Goal: Obtain resource: Download file/media

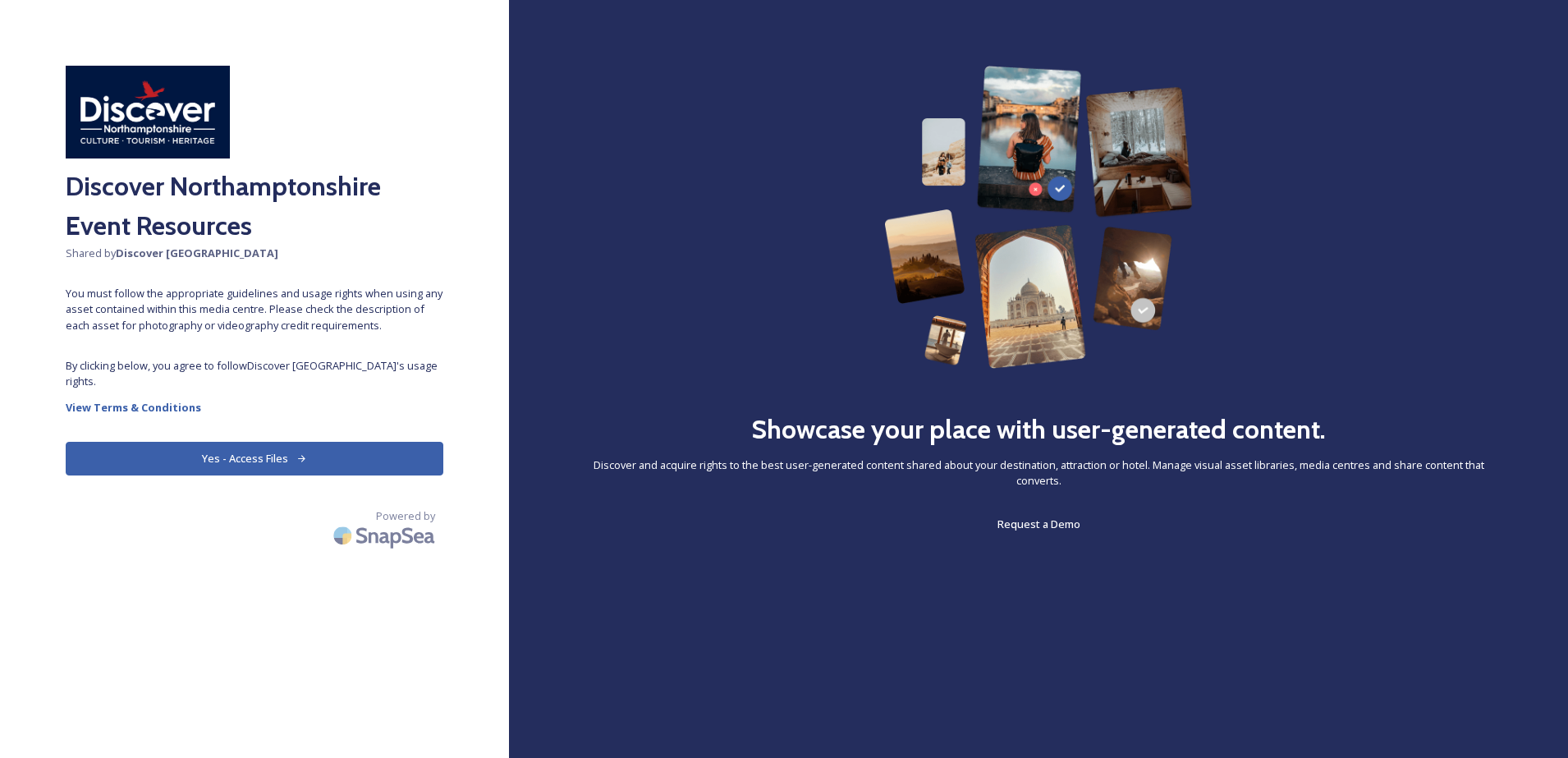
click at [247, 450] on button "Yes - Access Files" at bounding box center [254, 459] width 378 height 34
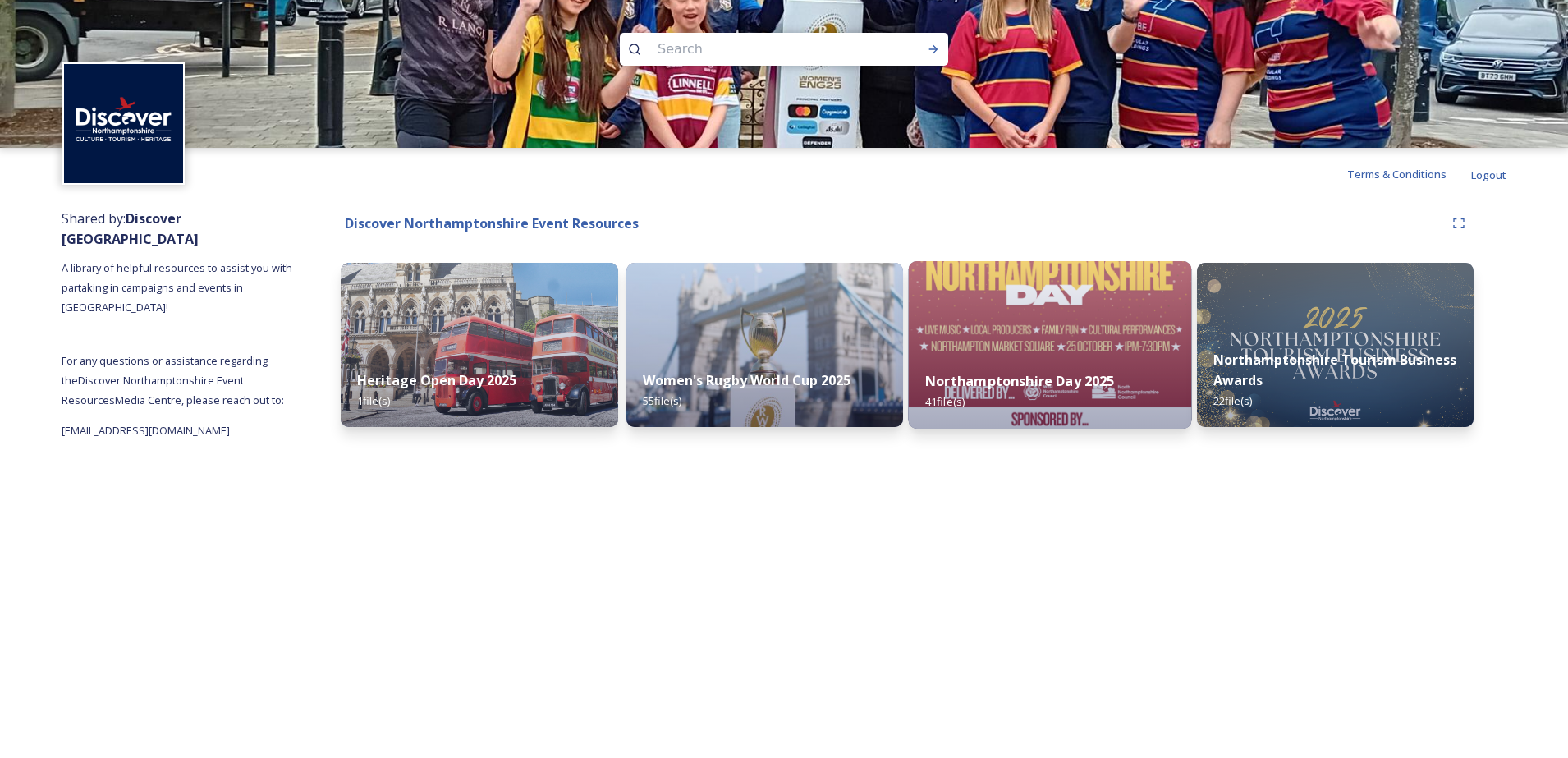
click at [1014, 379] on strong "Northamptonshire Day 2025" at bounding box center [1020, 380] width 189 height 18
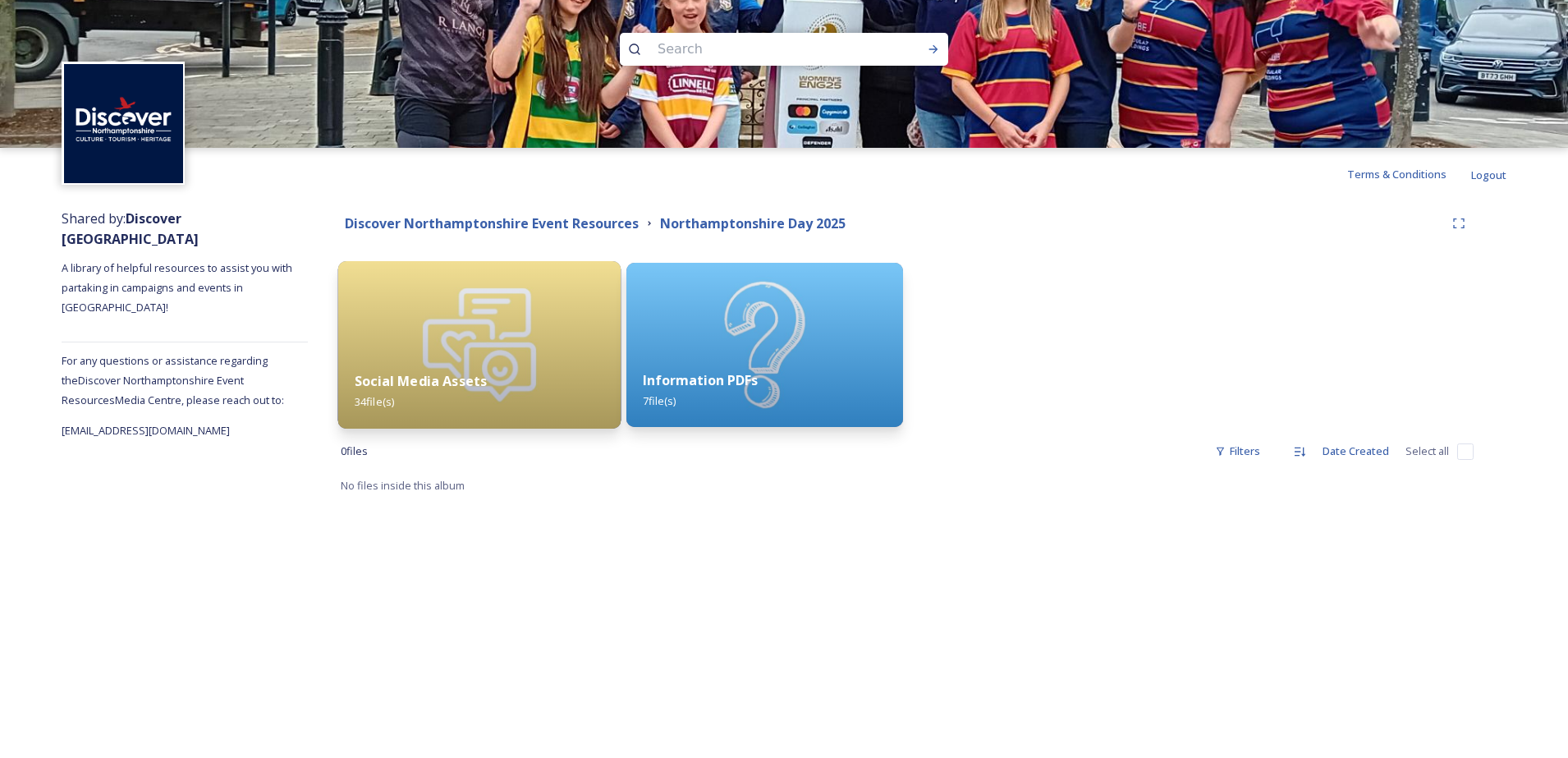
click at [468, 382] on strong "Social Media Assets" at bounding box center [421, 380] width 132 height 18
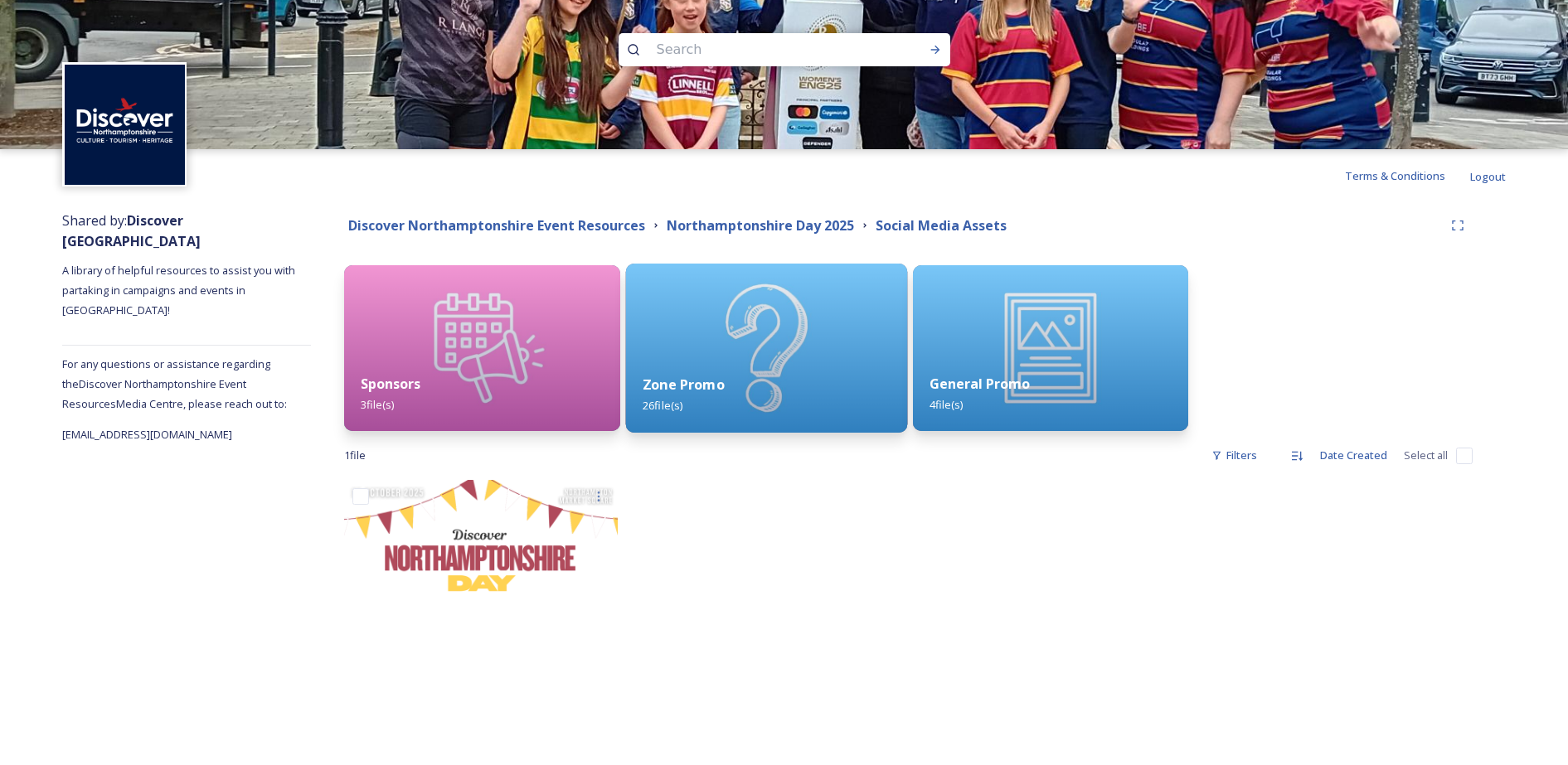
click at [682, 381] on strong "Zone Promo" at bounding box center [683, 384] width 82 height 18
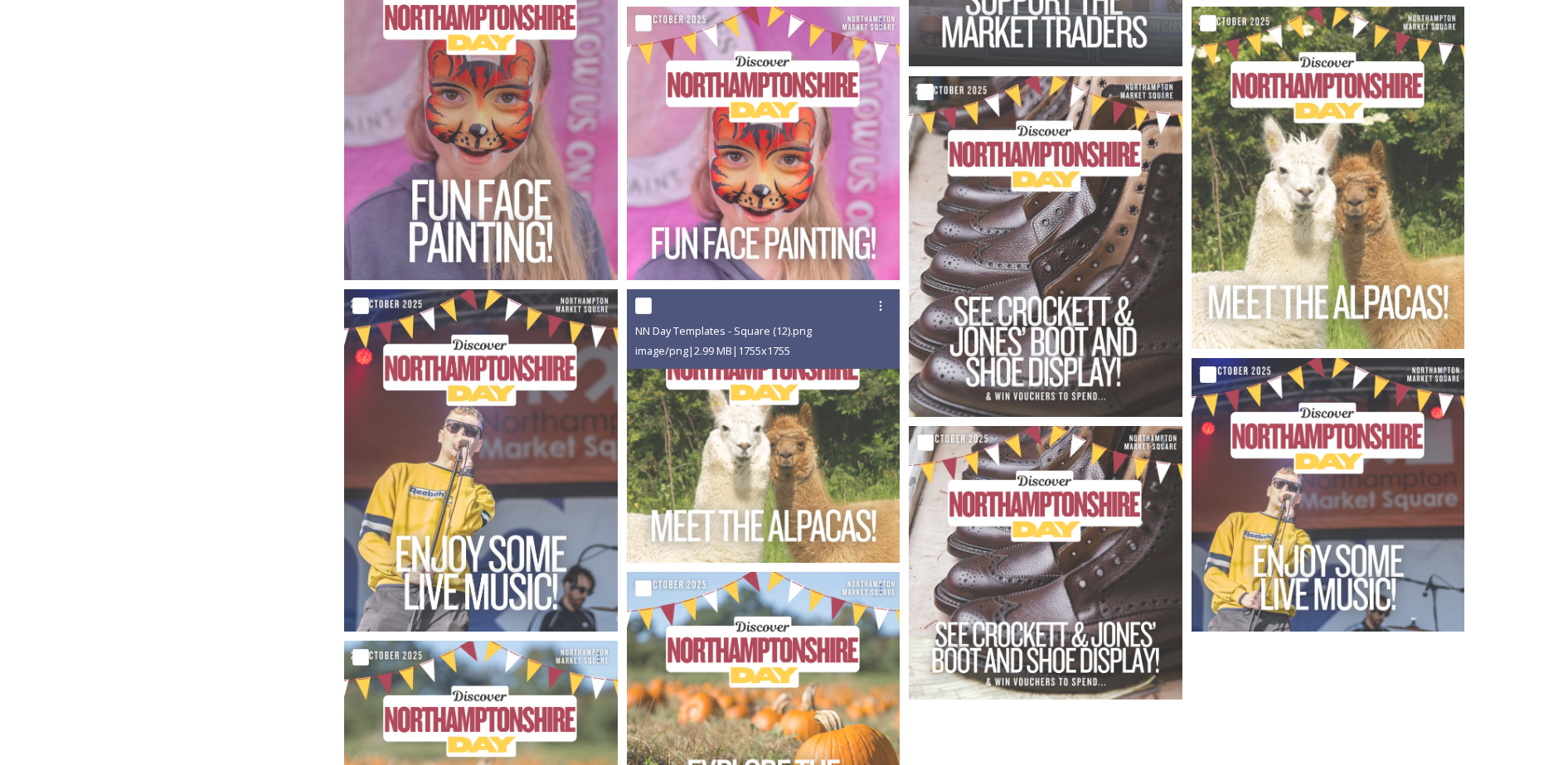
scroll to position [1533, 0]
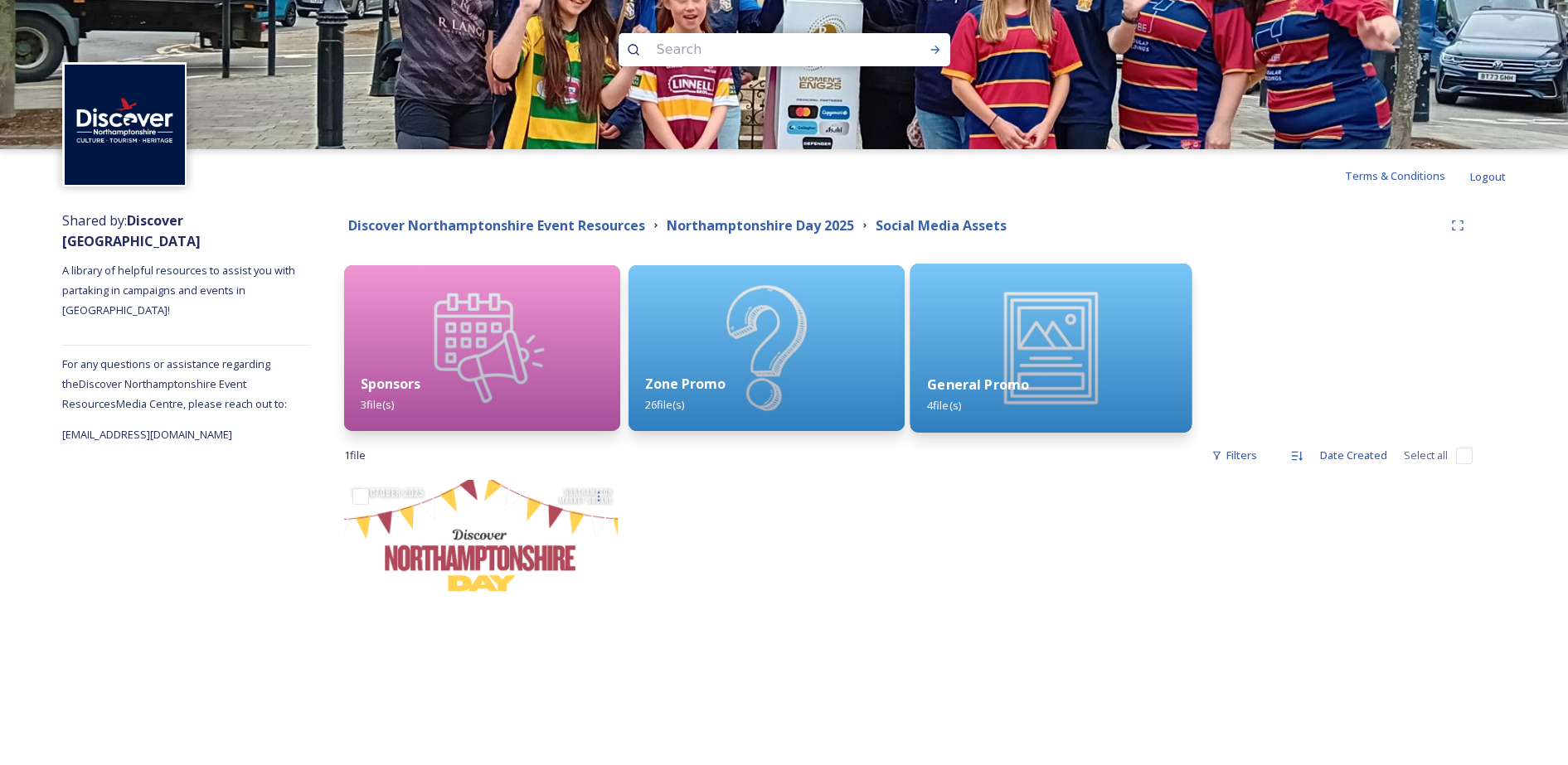
click at [992, 377] on strong "General Promo" at bounding box center [977, 384] width 102 height 18
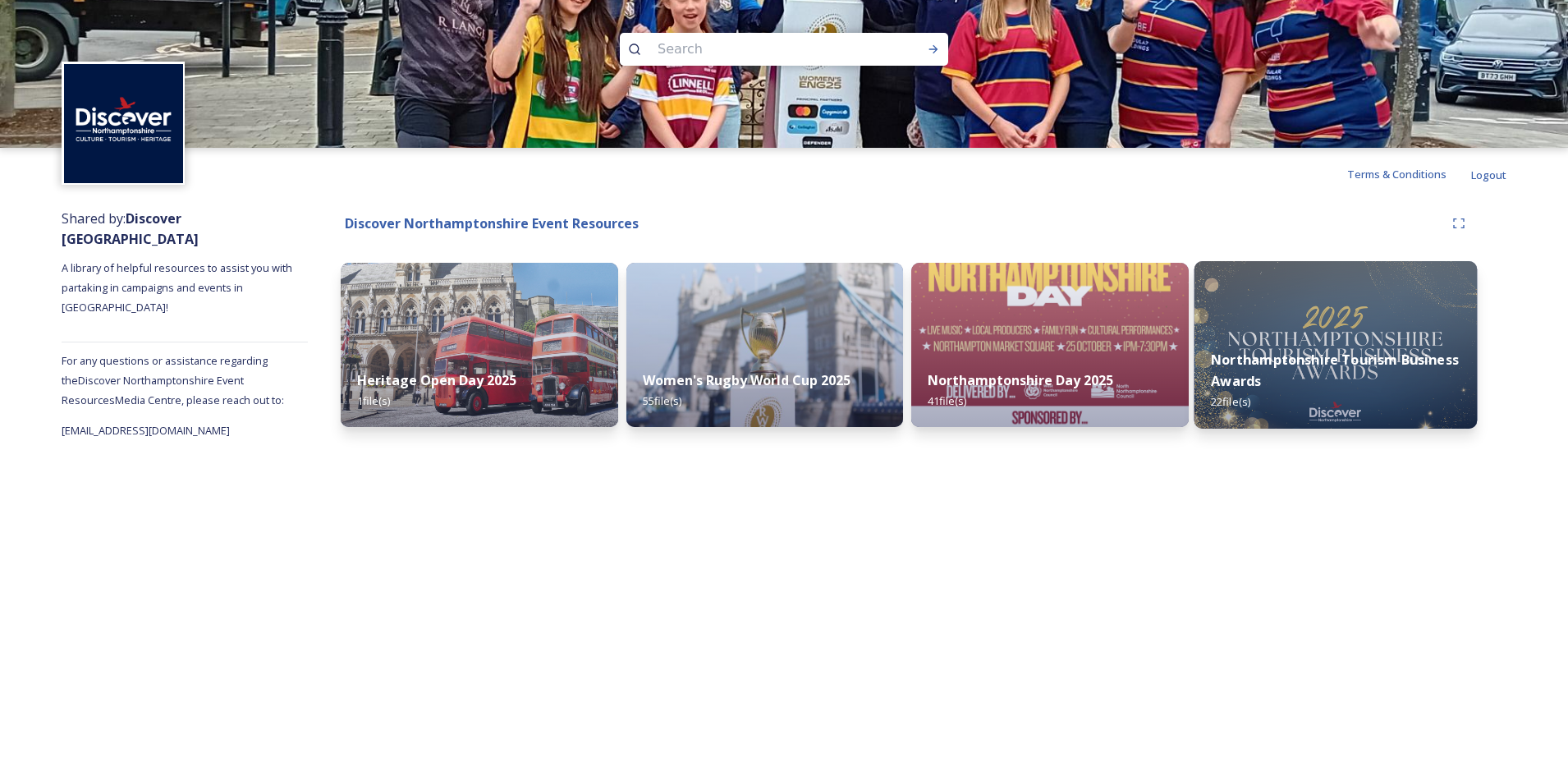
click at [1254, 363] on strong "Northamptonshire Tourism Business Awards" at bounding box center [1335, 371] width 248 height 40
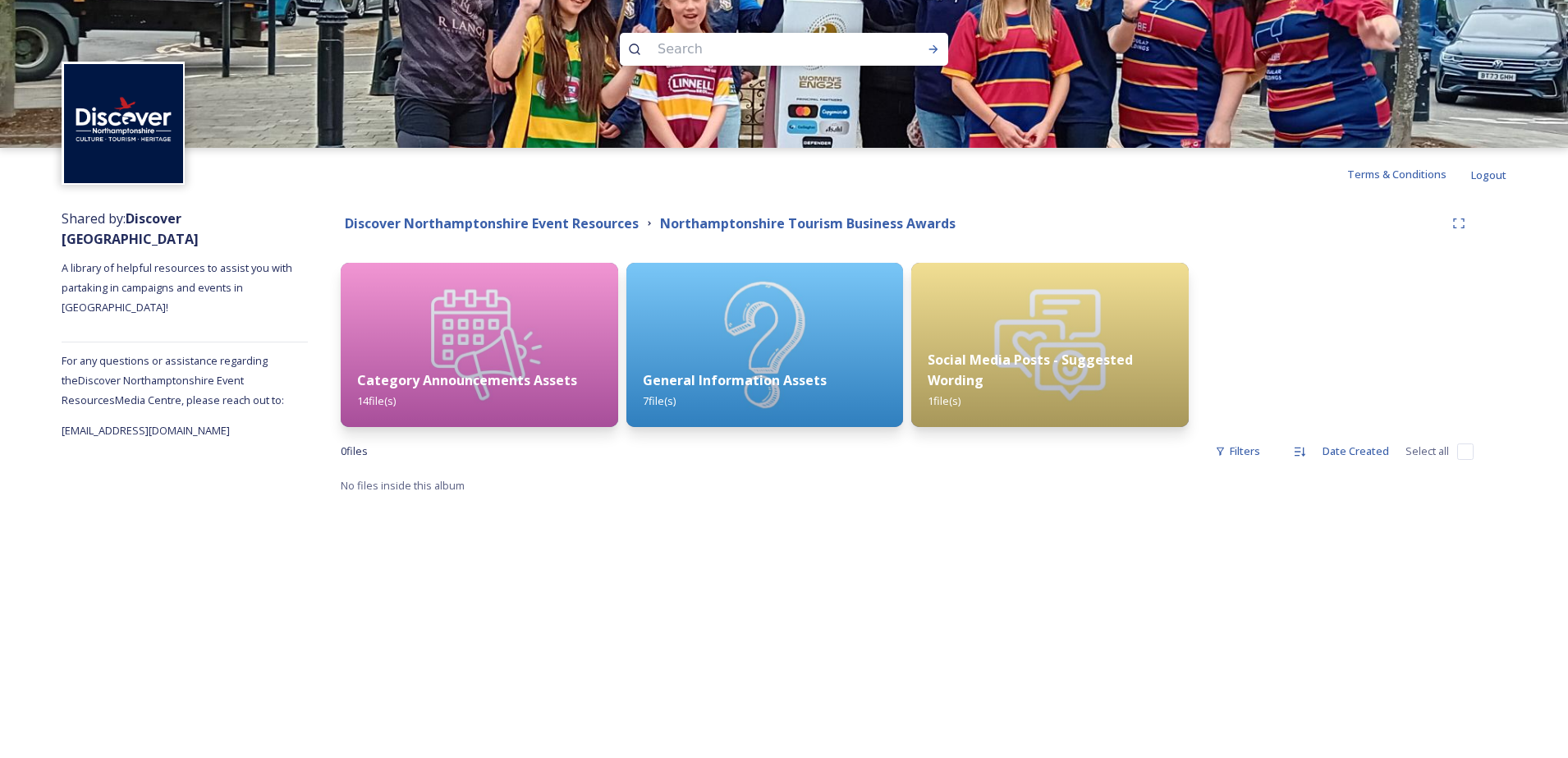
click at [913, 524] on div "Terms & Conditions Logout Shared by: Discover Northamptonshire A library of hel…" at bounding box center [784, 379] width 1568 height 758
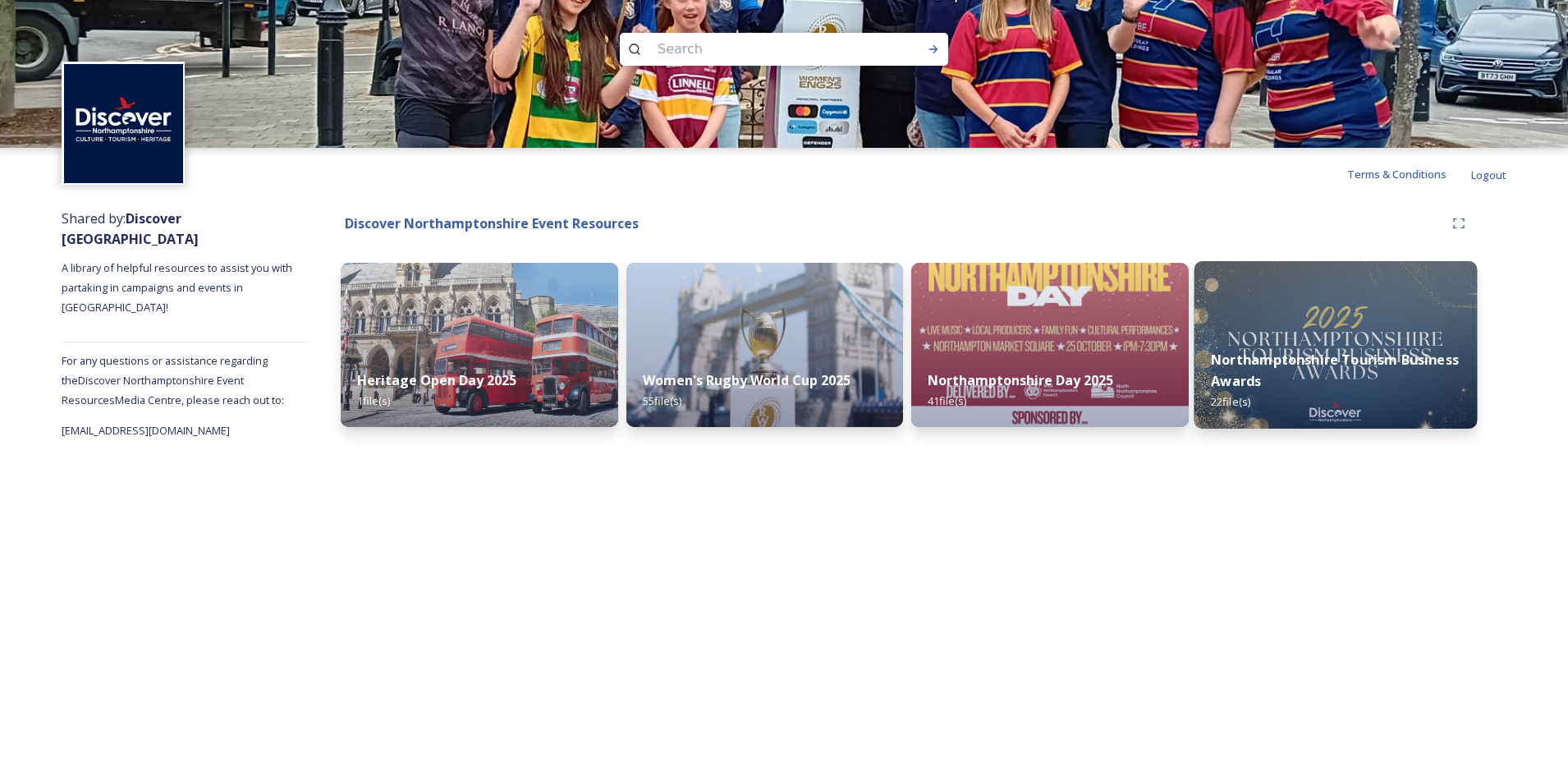
click at [1277, 353] on strong "Northamptonshire Tourism Business Awards" at bounding box center [1335, 371] width 248 height 40
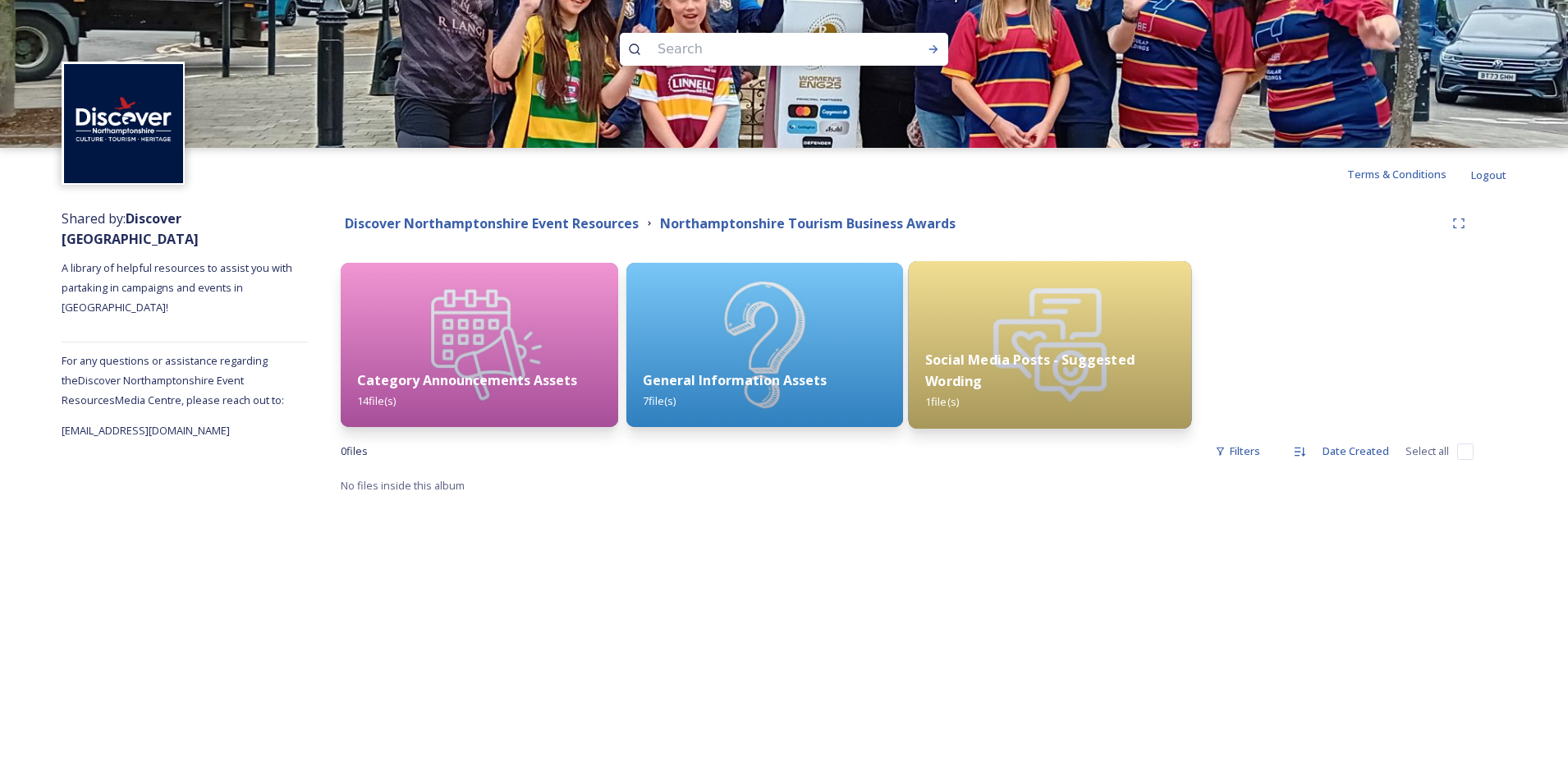
click at [955, 372] on strong "Social Media Posts - Suggested Wording" at bounding box center [1030, 371] width 209 height 40
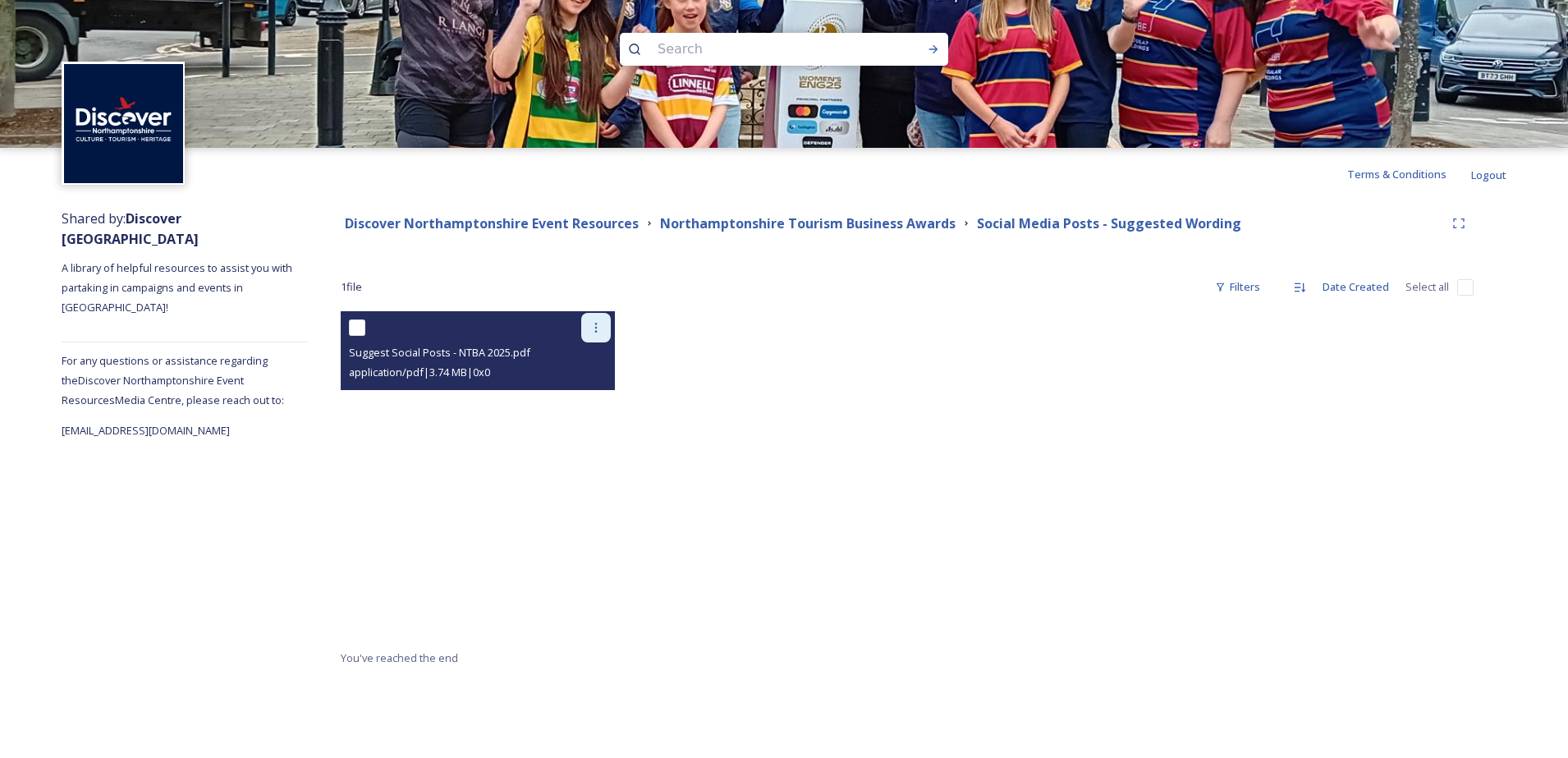
click at [593, 329] on icon at bounding box center [596, 327] width 13 height 13
click at [580, 381] on div "Download" at bounding box center [576, 396] width 66 height 32
